Goal: Information Seeking & Learning: Learn about a topic

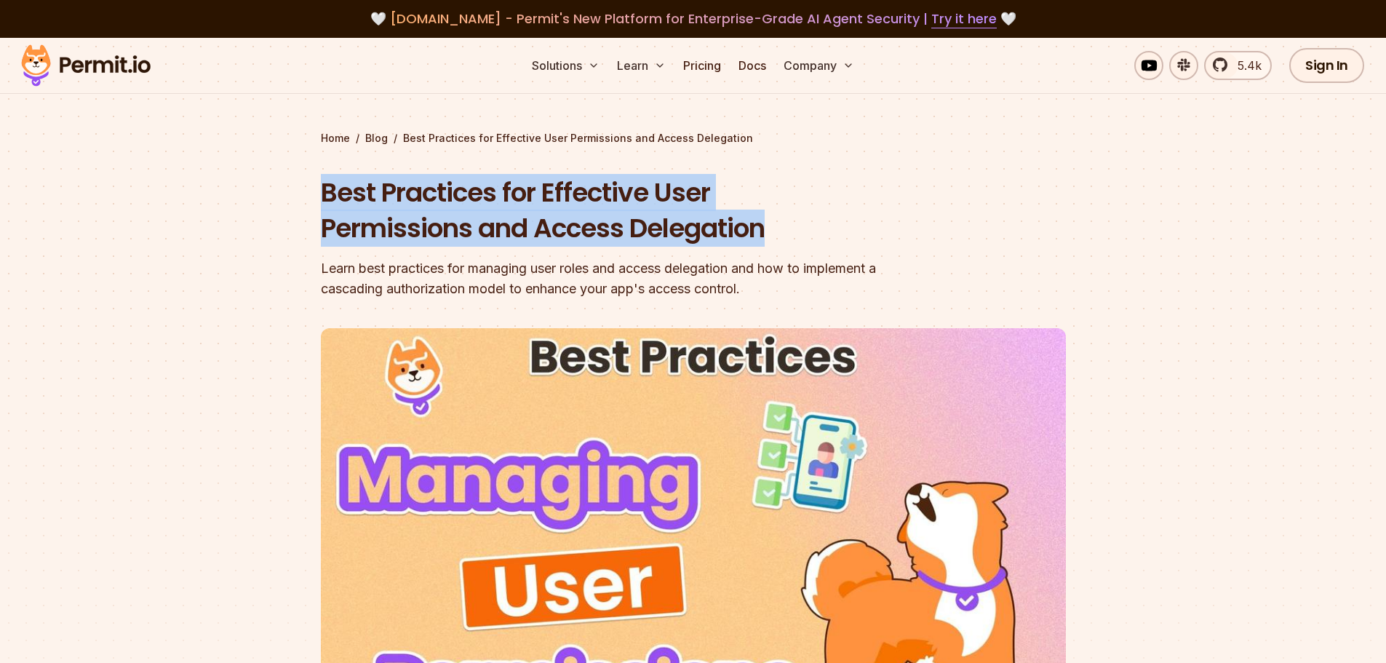
drag, startPoint x: 325, startPoint y: 199, endPoint x: 803, endPoint y: 244, distance: 480.9
click at [803, 244] on h1 "Best Practices for Effective User Permissions and Access Delegation" at bounding box center [600, 211] width 559 height 72
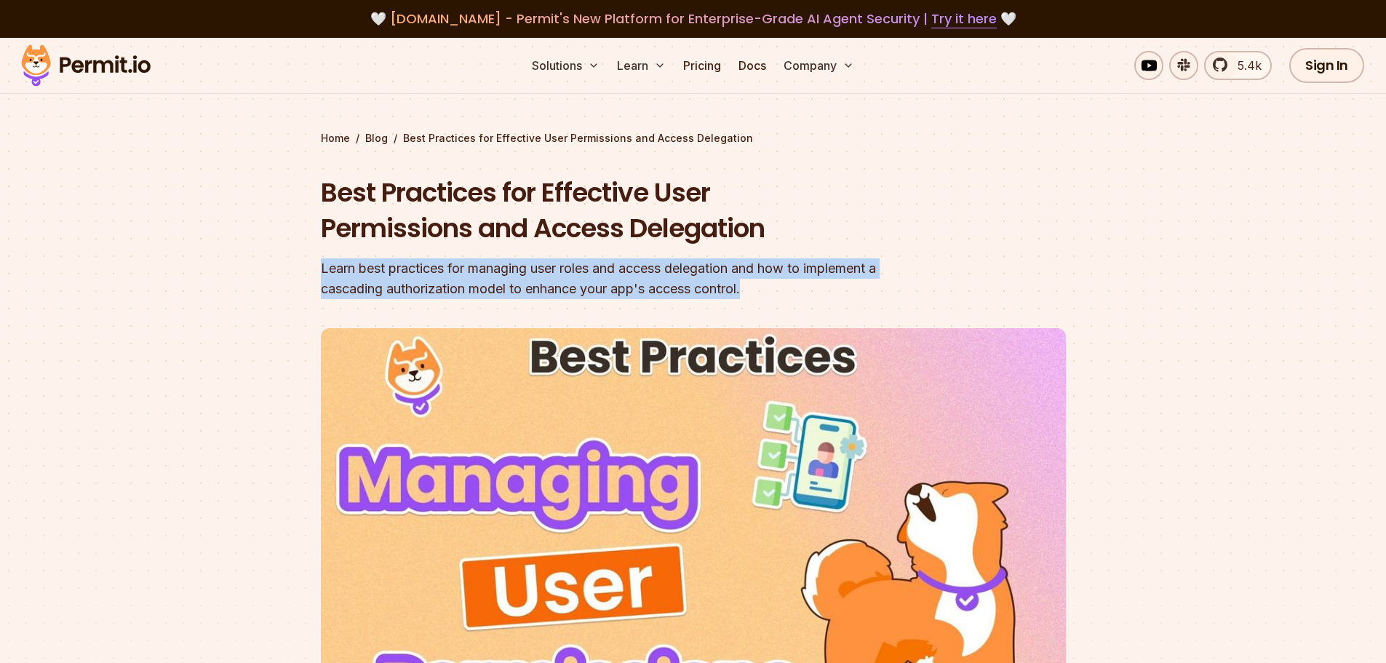
drag, startPoint x: 319, startPoint y: 266, endPoint x: 883, endPoint y: 309, distance: 565.6
click at [883, 309] on section "Home / Blog / Best Practices for Effective User Permissions and Access Delegati…" at bounding box center [693, 449] width 1386 height 822
click at [883, 309] on header "Best Practices for Effective User Permissions and Access Delegation Learn best …" at bounding box center [693, 500] width 745 height 651
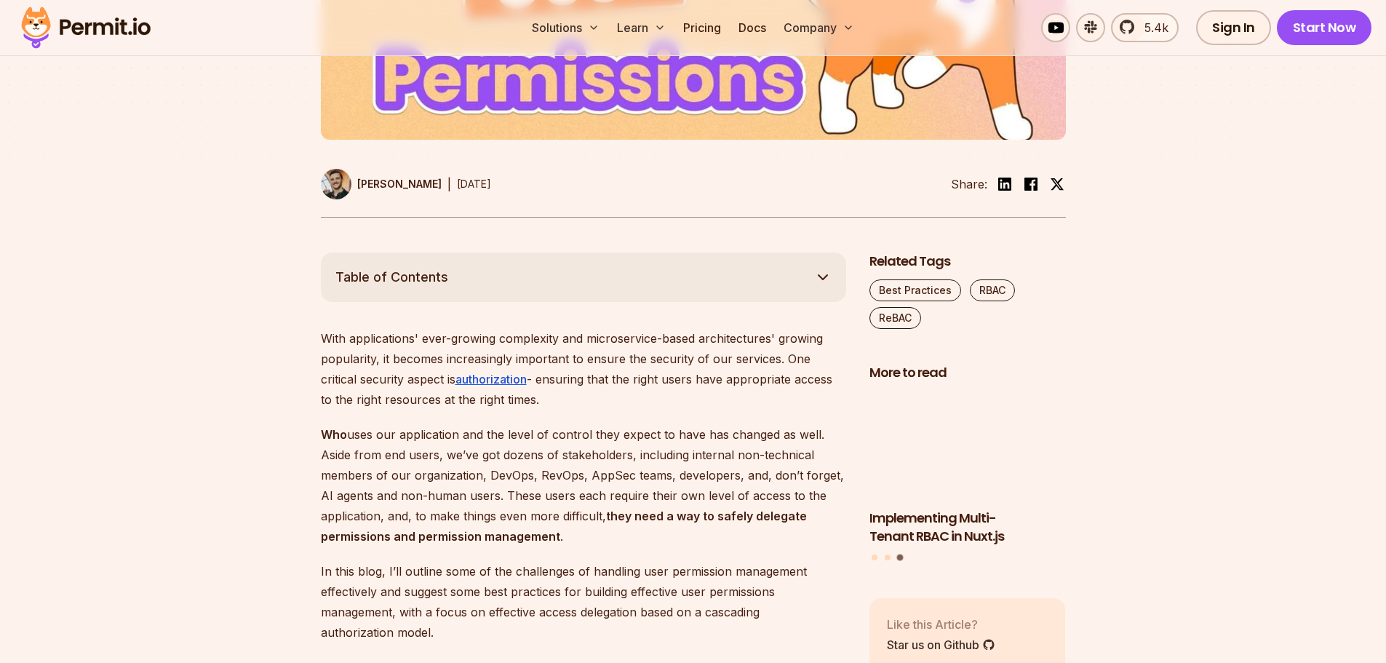
scroll to position [655, 0]
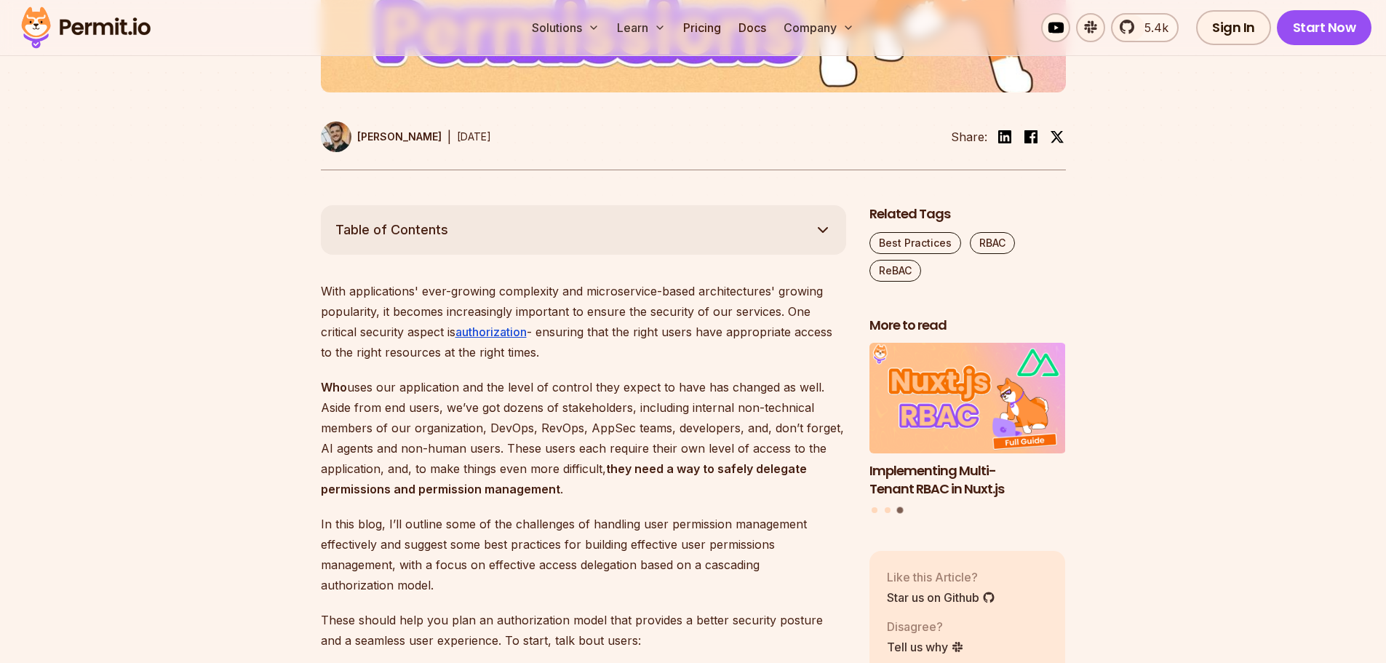
click at [825, 226] on icon "button" at bounding box center [822, 229] width 17 height 17
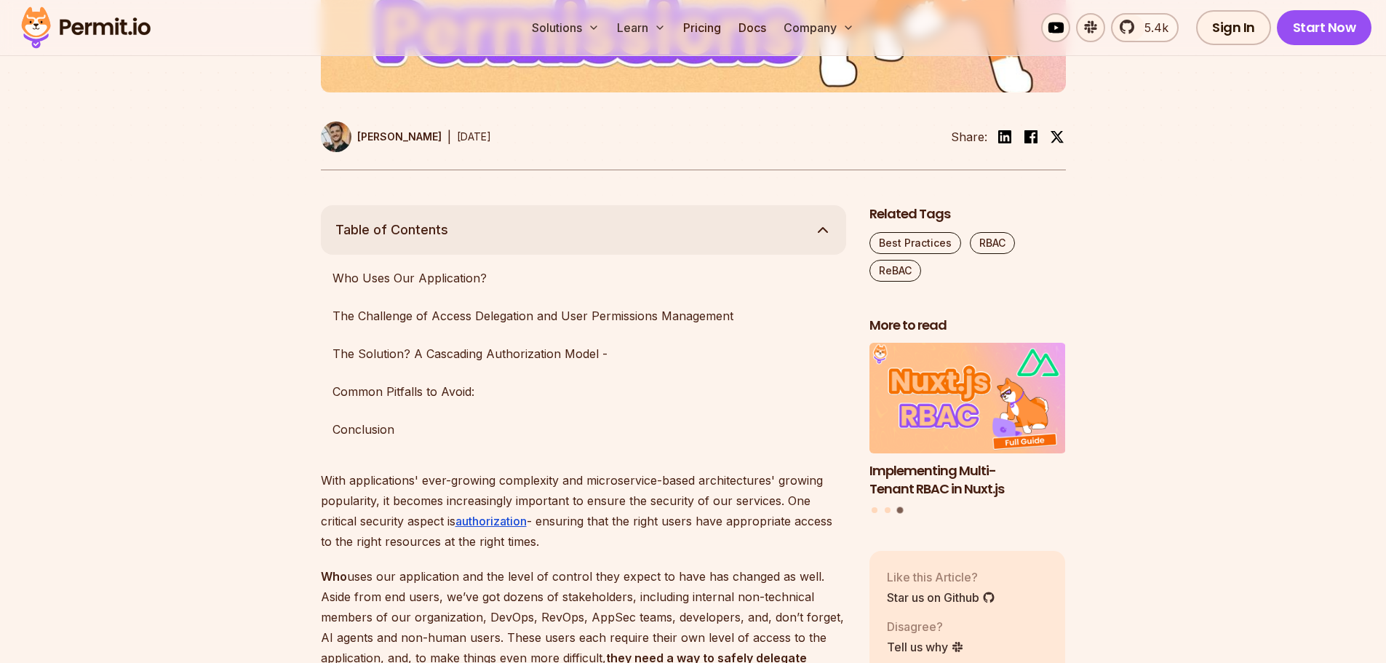
click at [825, 226] on icon "button" at bounding box center [822, 229] width 17 height 17
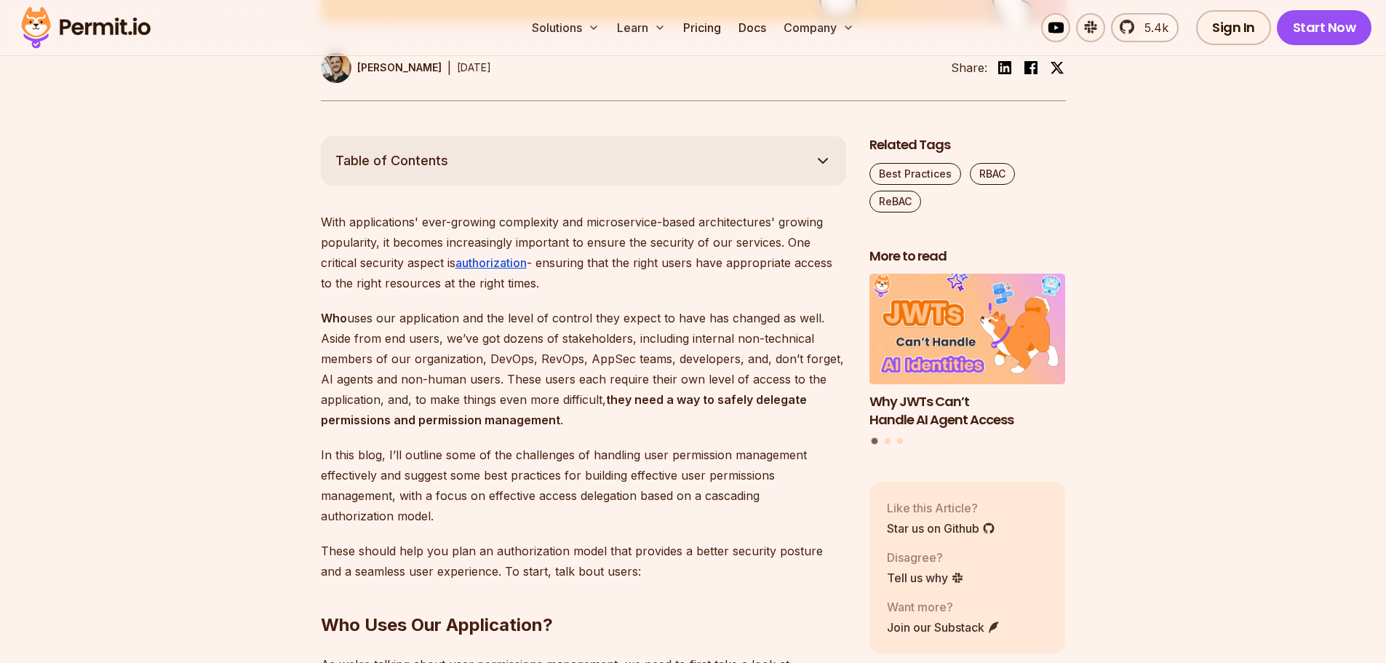
scroll to position [728, 0]
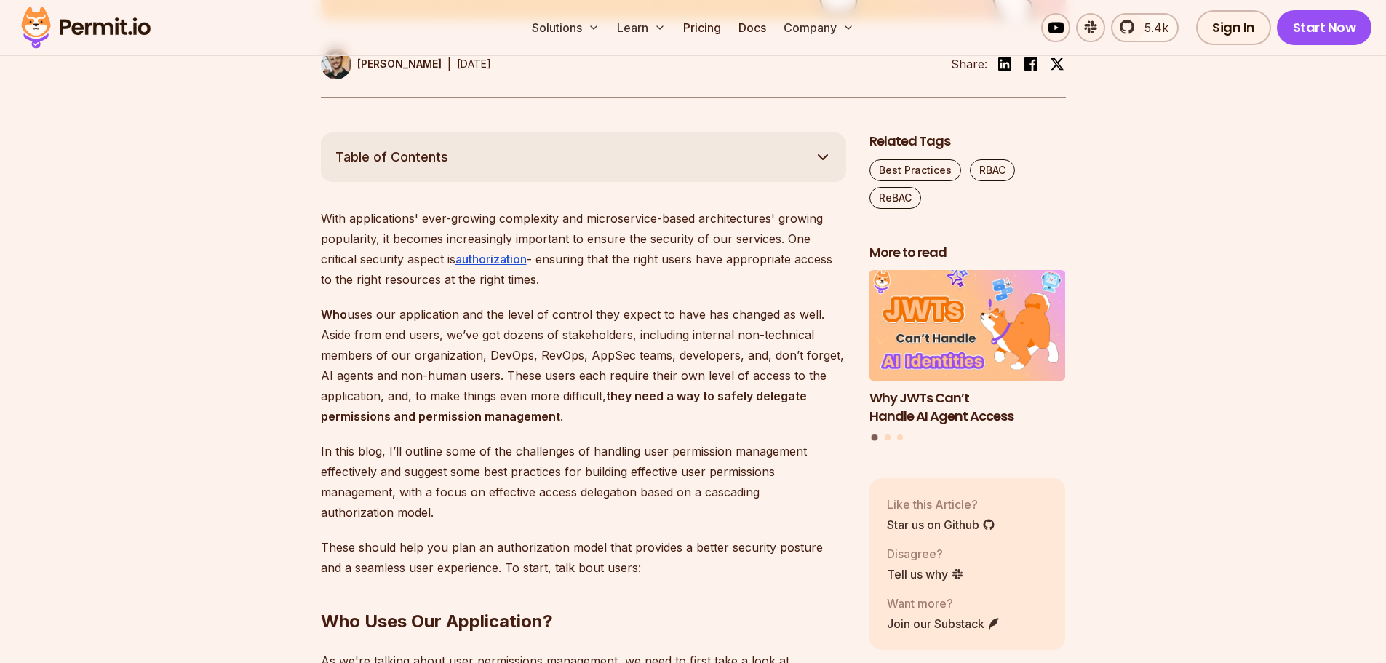
click at [798, 159] on button "Table of Contents" at bounding box center [583, 156] width 525 height 49
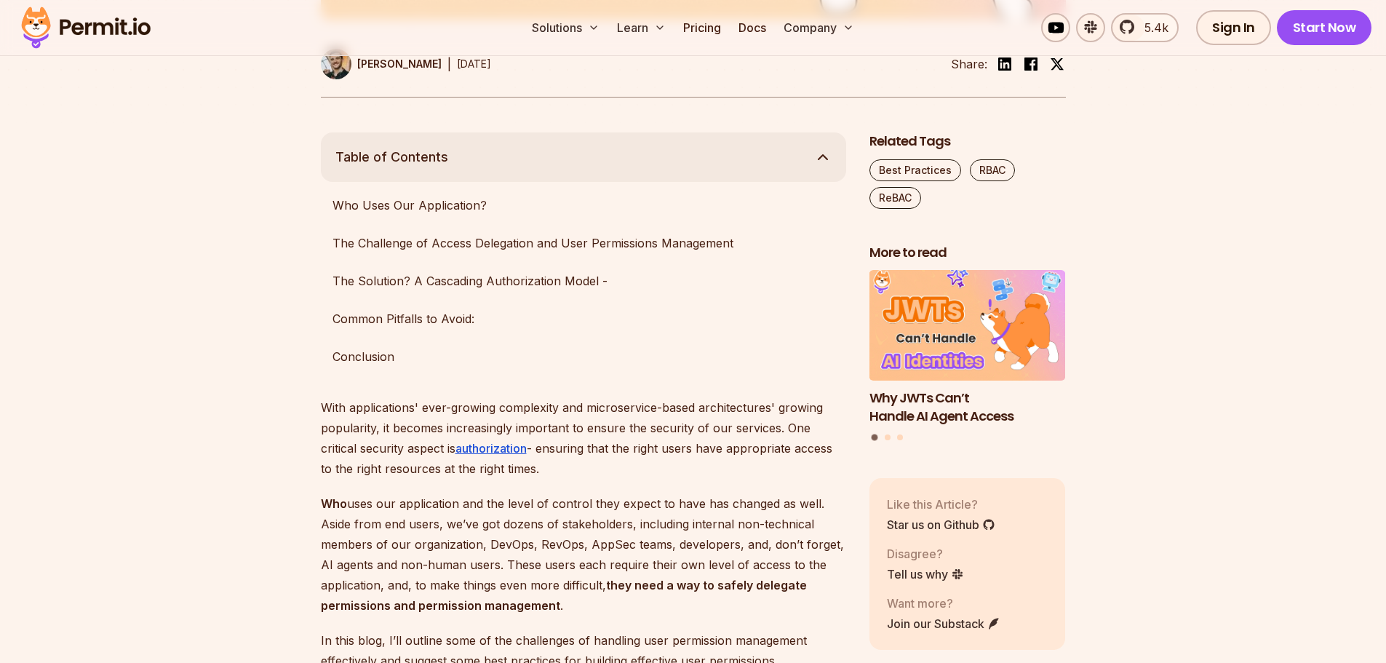
click at [798, 159] on button "Table of Contents" at bounding box center [583, 156] width 525 height 49
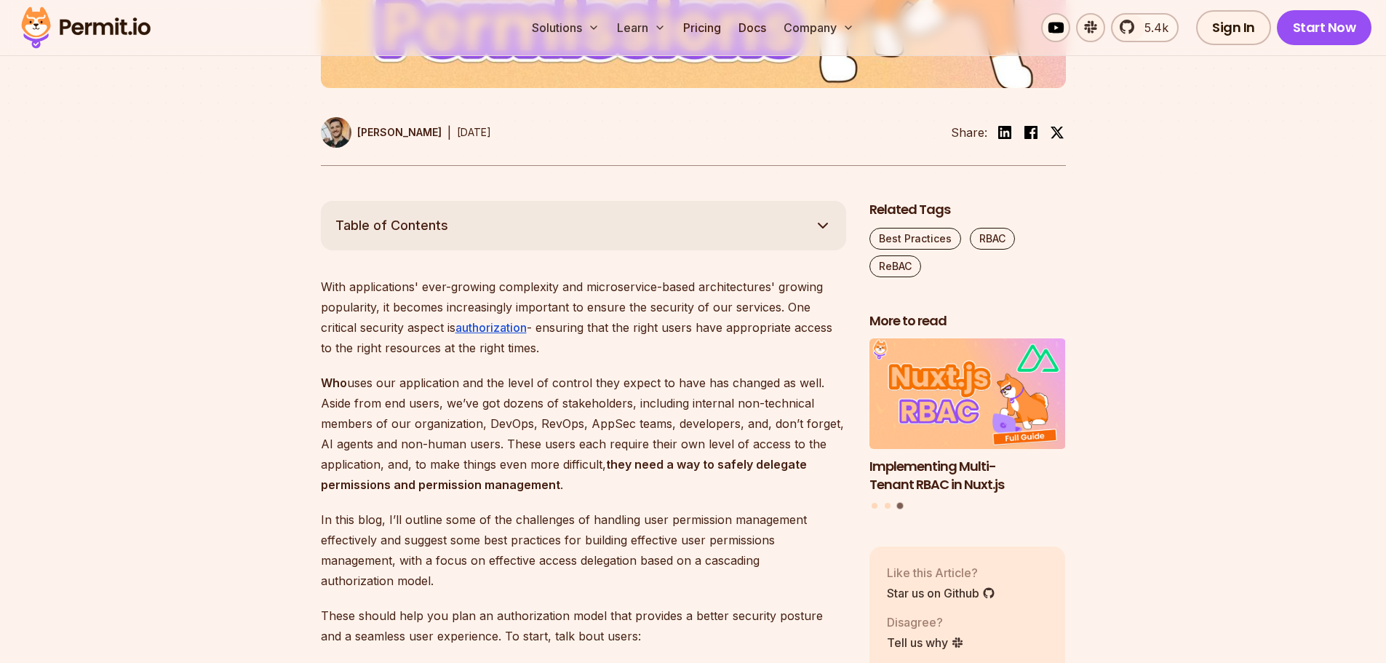
scroll to position [655, 0]
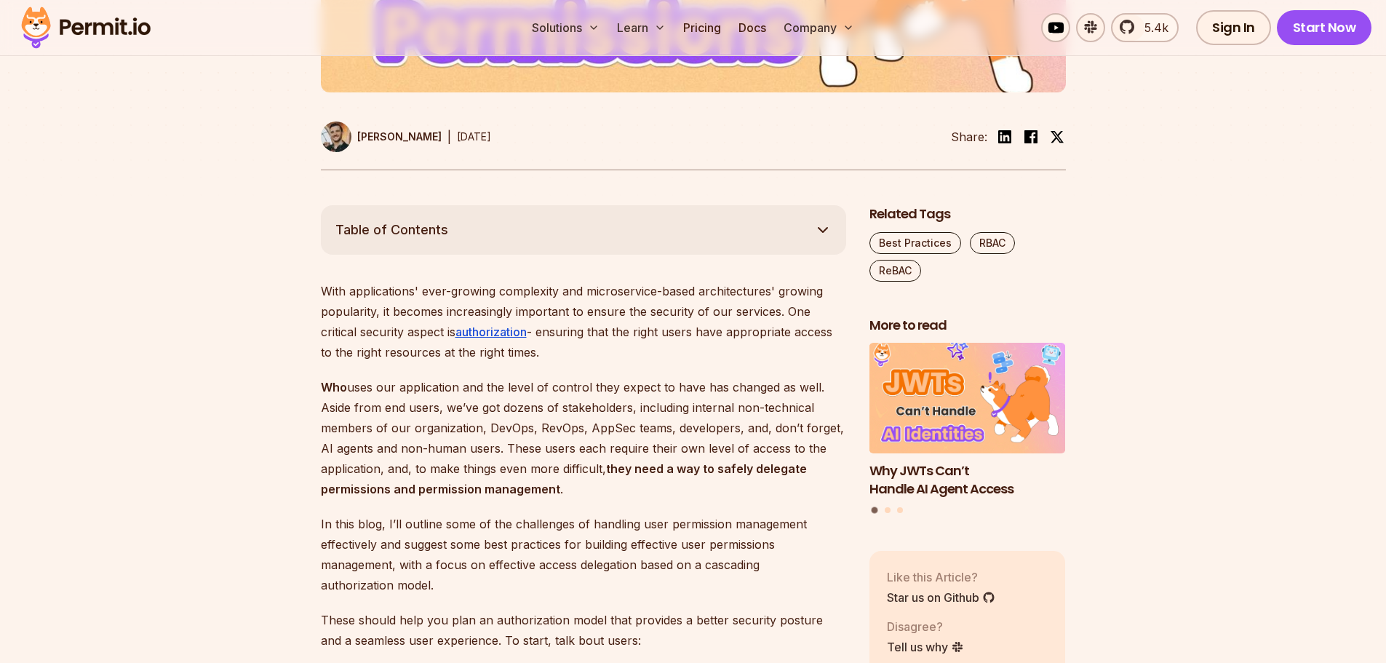
drag, startPoint x: 546, startPoint y: 334, endPoint x: 763, endPoint y: 348, distance: 217.3
click at [763, 348] on p "With applications' ever-growing complexity and microservice-based architectures…" at bounding box center [583, 321] width 525 height 81
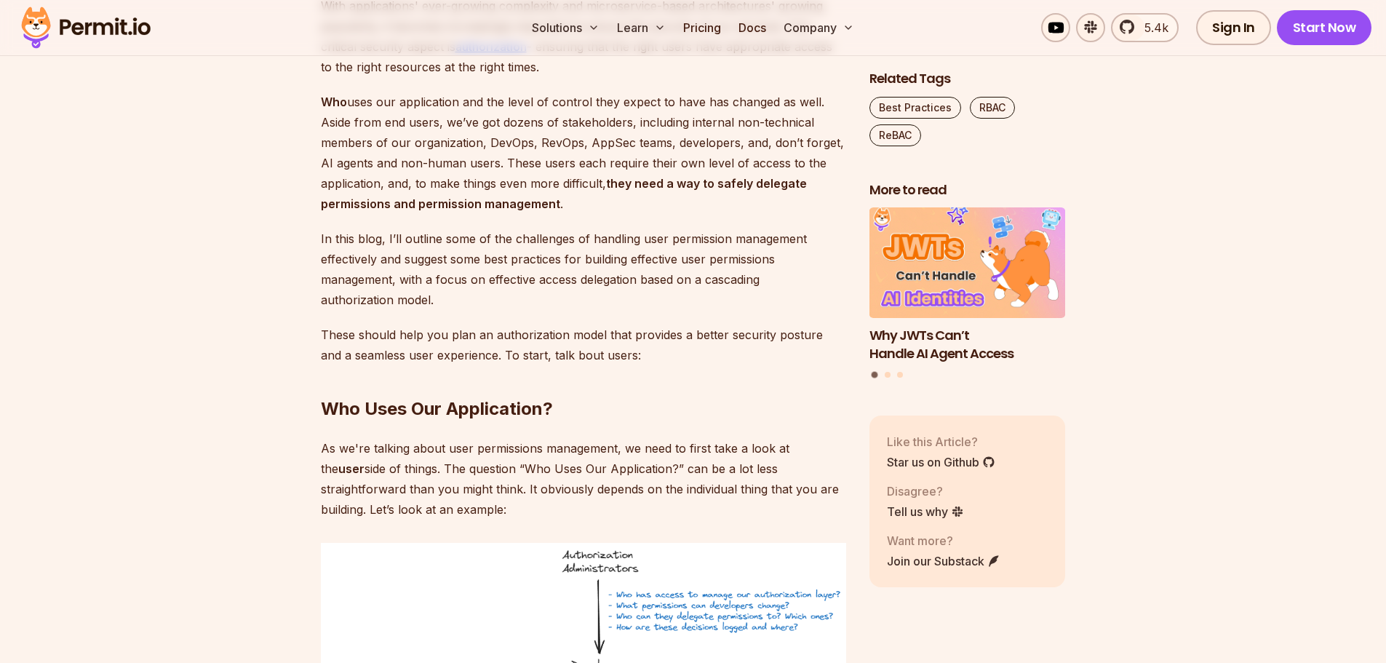
scroll to position [946, 0]
